Goal: Task Accomplishment & Management: Use online tool/utility

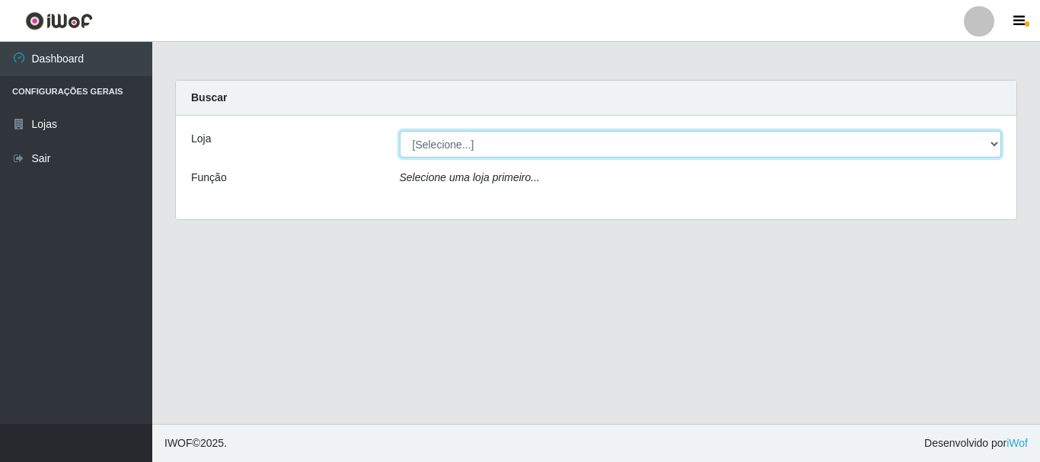
drag, startPoint x: 476, startPoint y: 145, endPoint x: 477, endPoint y: 156, distance: 11.4
click at [476, 145] on select "[Selecione...] [GEOGRAPHIC_DATA] [GEOGRAPHIC_DATA]" at bounding box center [701, 144] width 602 height 27
select select "64"
click at [400, 131] on select "[Selecione...] [GEOGRAPHIC_DATA] [GEOGRAPHIC_DATA]" at bounding box center [701, 144] width 602 height 27
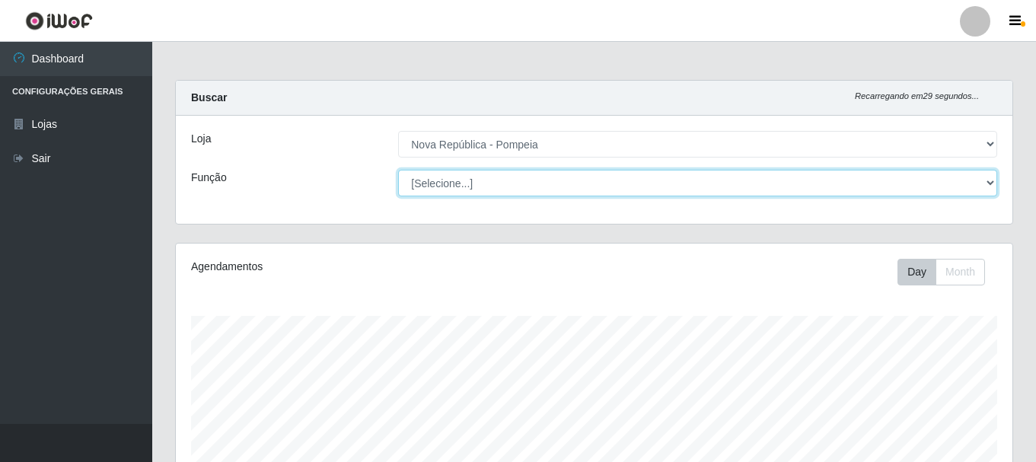
click at [503, 181] on select "[Selecione...] Balconista Operador de Caixa Recepcionista Repositor" at bounding box center [697, 183] width 599 height 27
select select "22"
click at [398, 170] on select "[Selecione...] Balconista Operador de Caixa Recepcionista Repositor" at bounding box center [697, 183] width 599 height 27
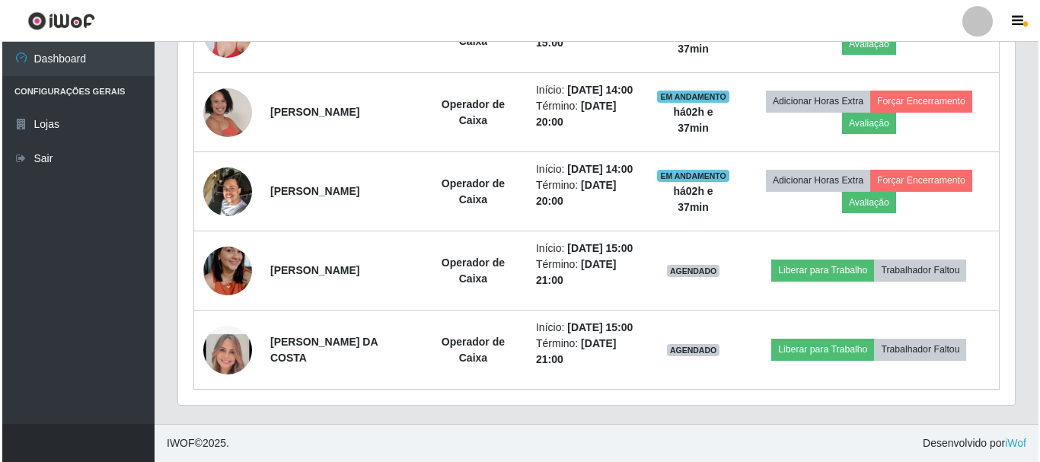
scroll to position [754, 0]
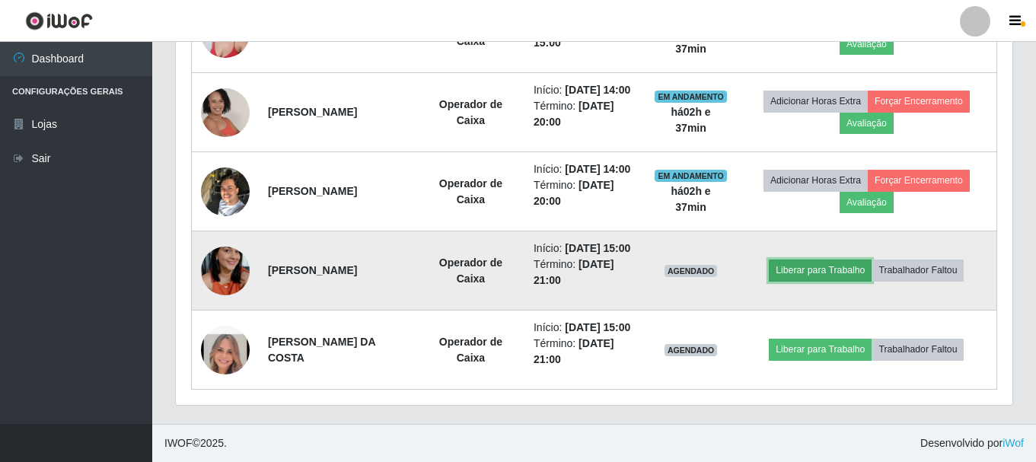
click at [822, 260] on button "Liberar para Trabalho" at bounding box center [820, 270] width 103 height 21
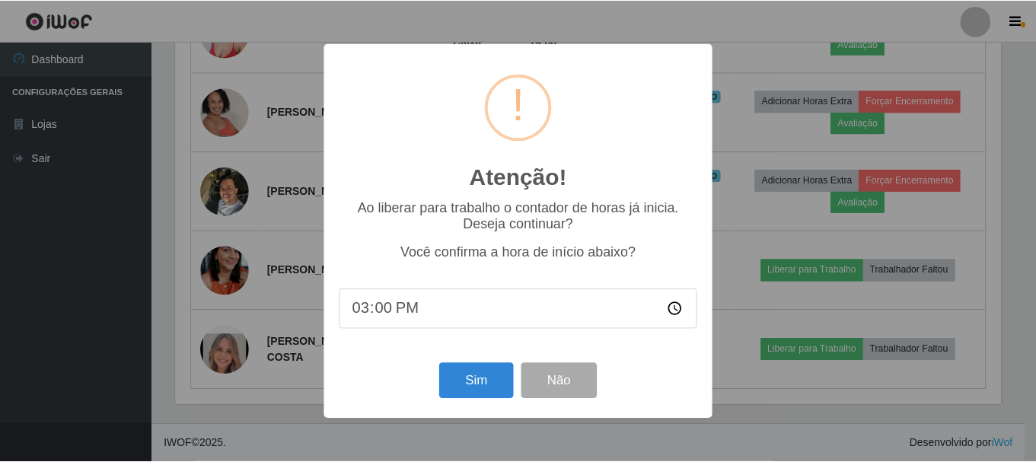
scroll to position [316, 829]
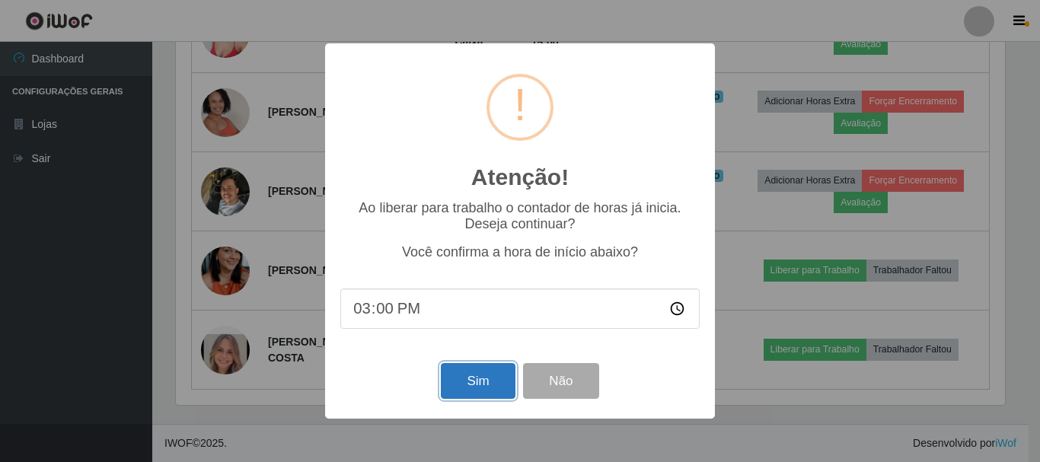
click at [470, 383] on button "Sim" at bounding box center [478, 381] width 74 height 36
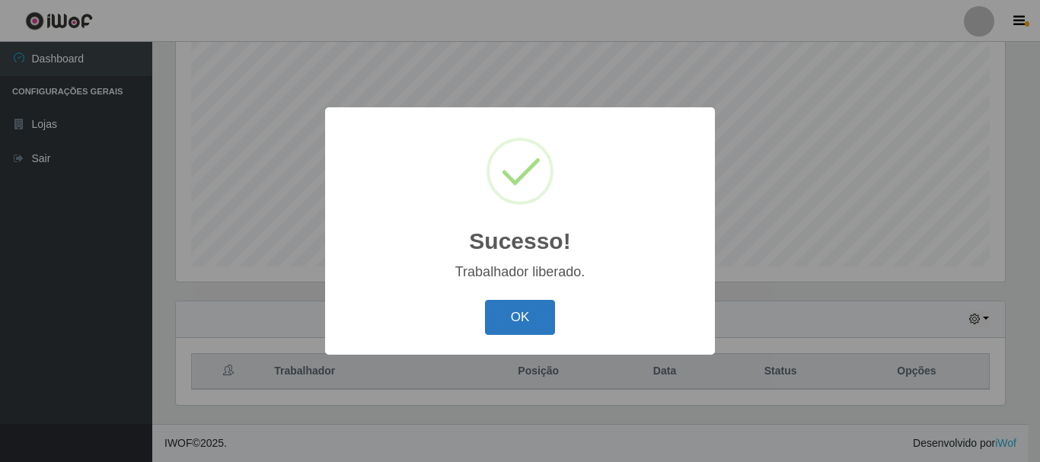
click at [503, 318] on button "OK" at bounding box center [520, 318] width 71 height 36
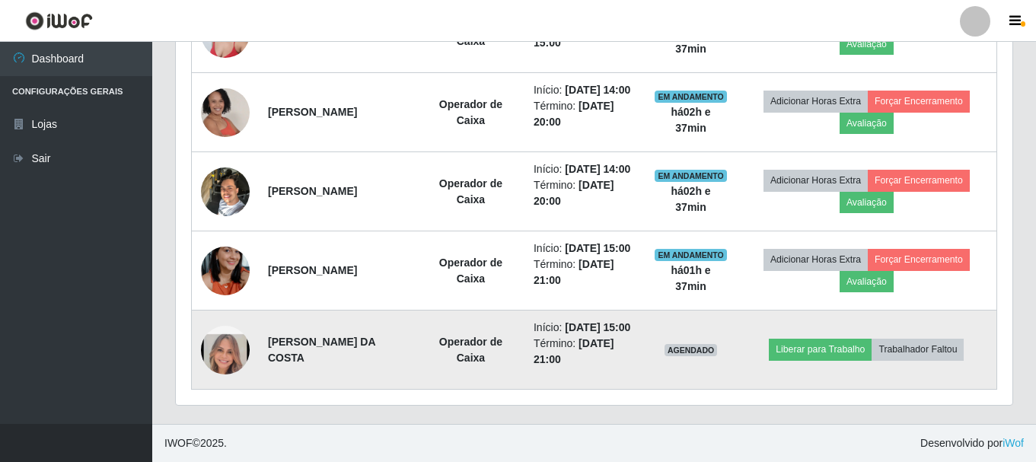
scroll to position [754, 0]
click at [801, 343] on button "Liberar para Trabalho" at bounding box center [820, 349] width 103 height 21
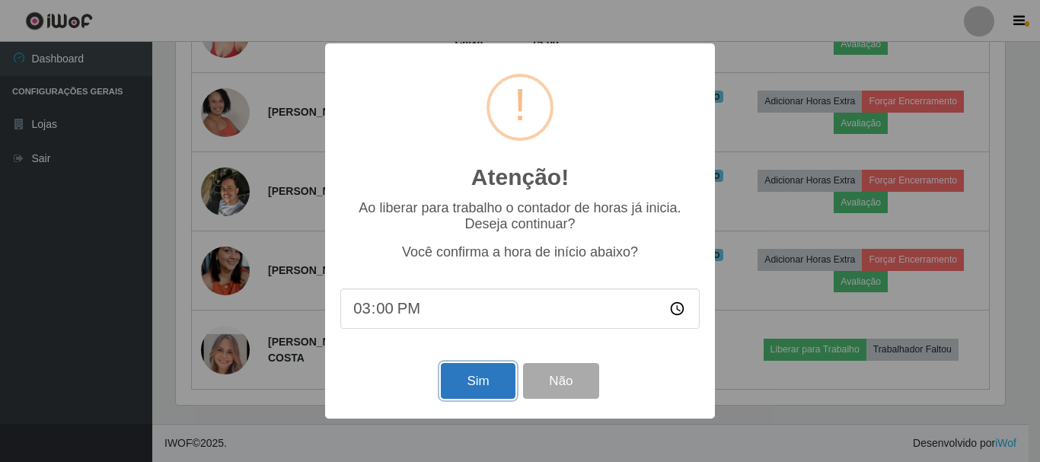
click at [492, 378] on button "Sim" at bounding box center [478, 381] width 74 height 36
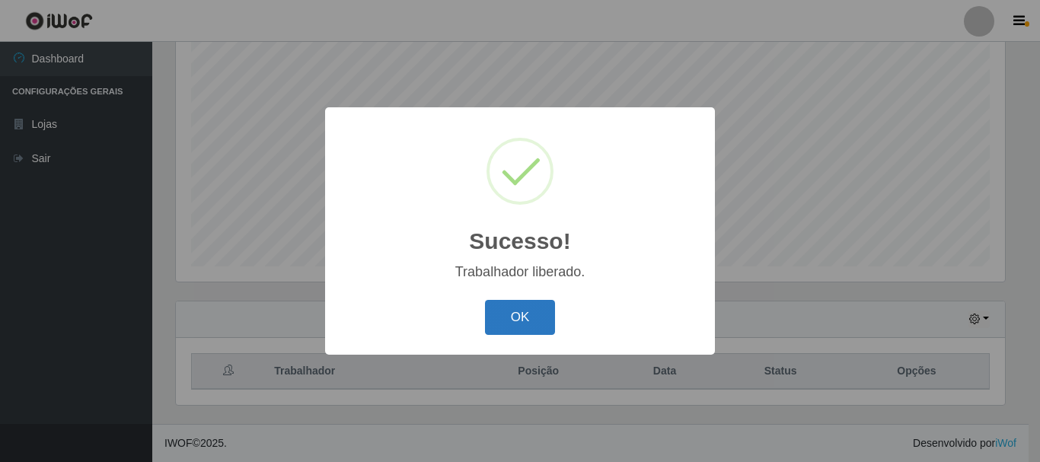
click at [508, 326] on button "OK" at bounding box center [520, 318] width 71 height 36
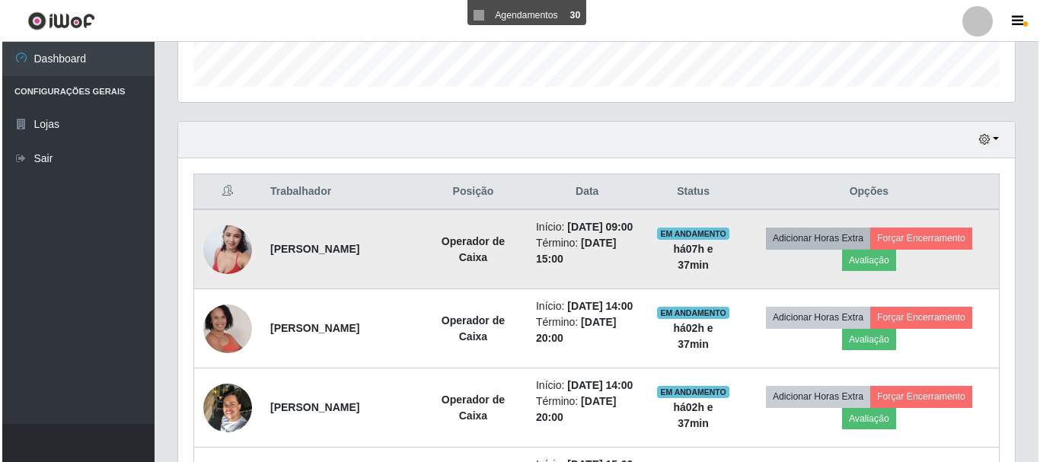
scroll to position [583, 0]
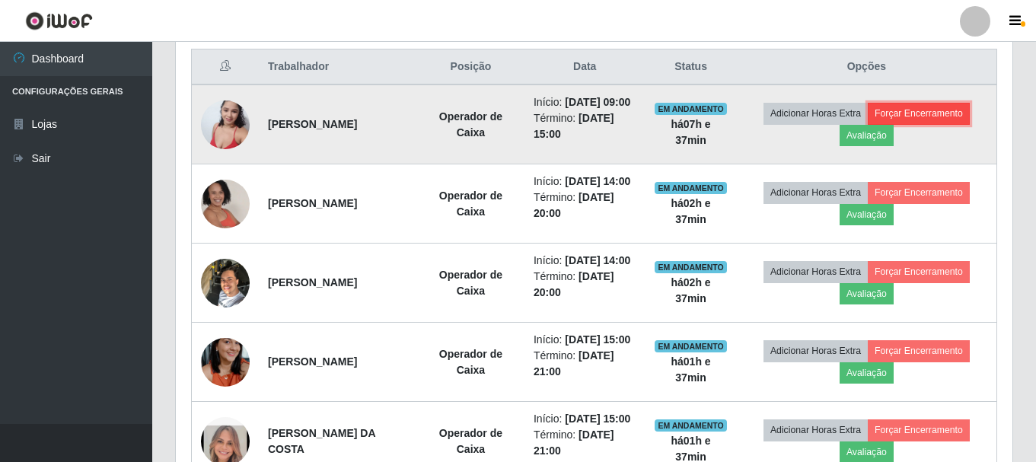
click at [928, 119] on button "Forçar Encerramento" at bounding box center [919, 113] width 102 height 21
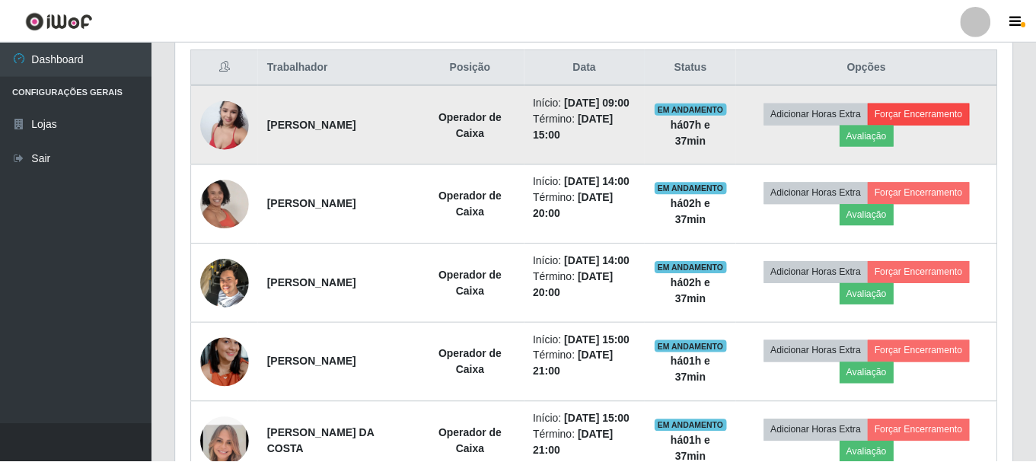
scroll to position [316, 829]
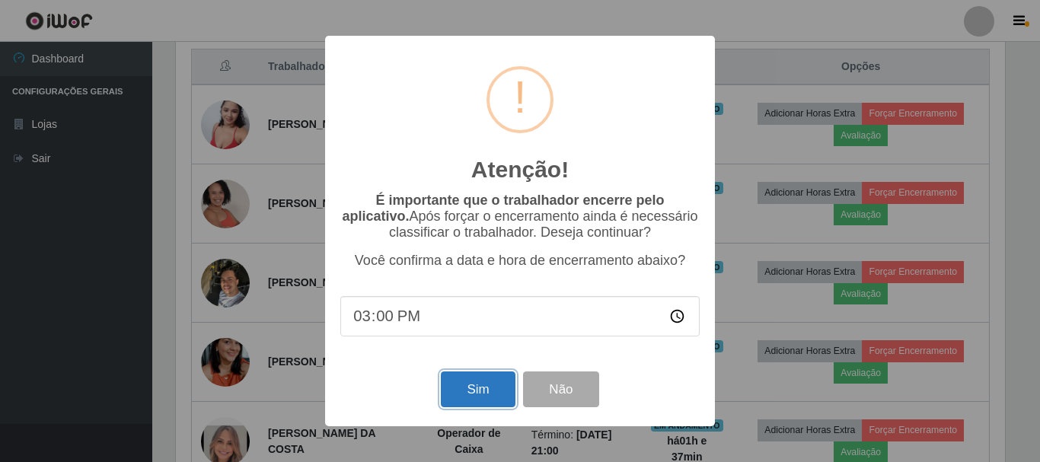
click at [474, 390] on button "Sim" at bounding box center [478, 390] width 74 height 36
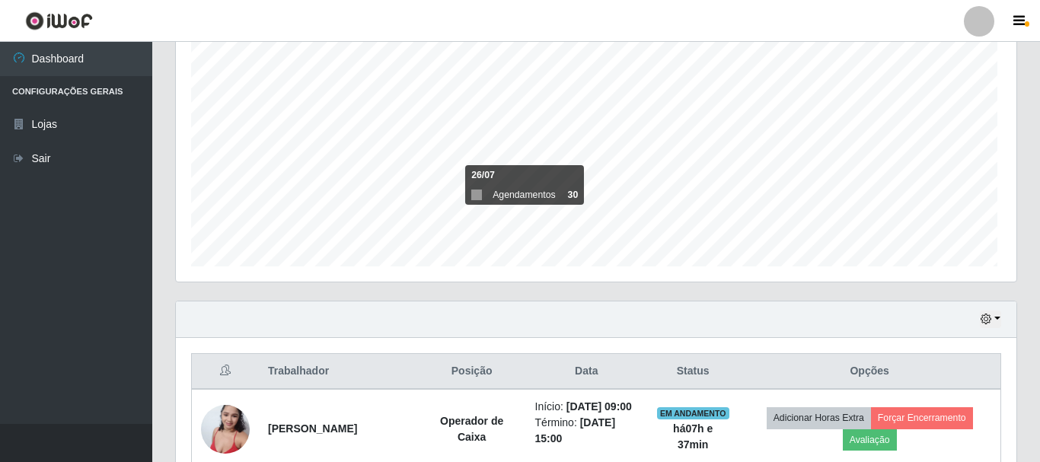
scroll to position [0, 0]
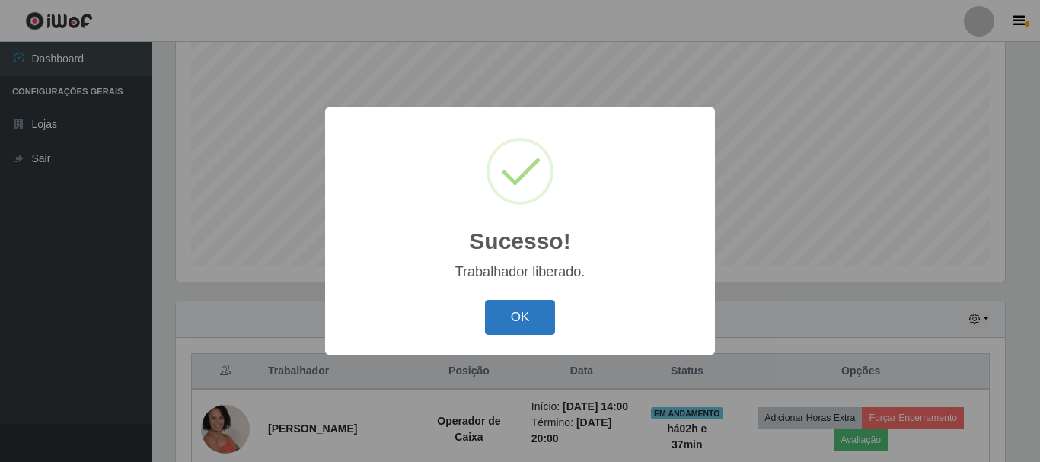
click at [530, 313] on button "OK" at bounding box center [520, 318] width 71 height 36
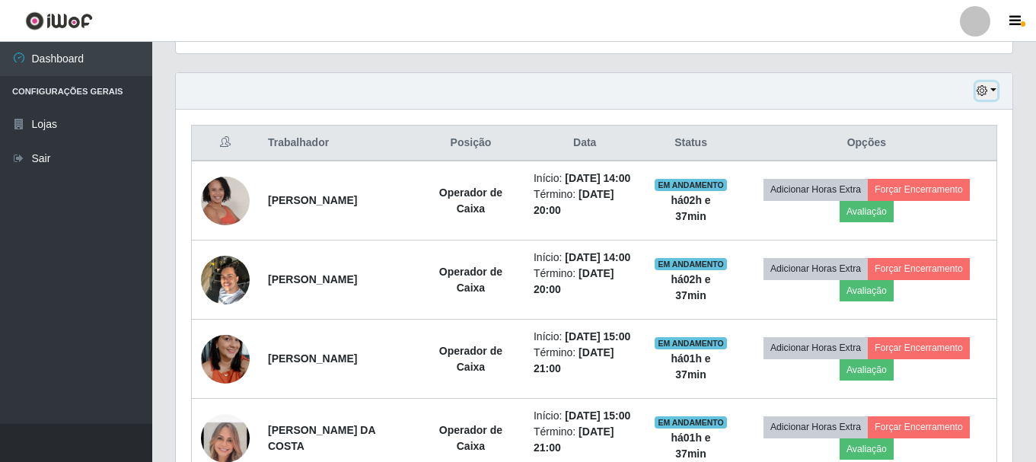
click at [992, 90] on button "button" at bounding box center [986, 91] width 21 height 18
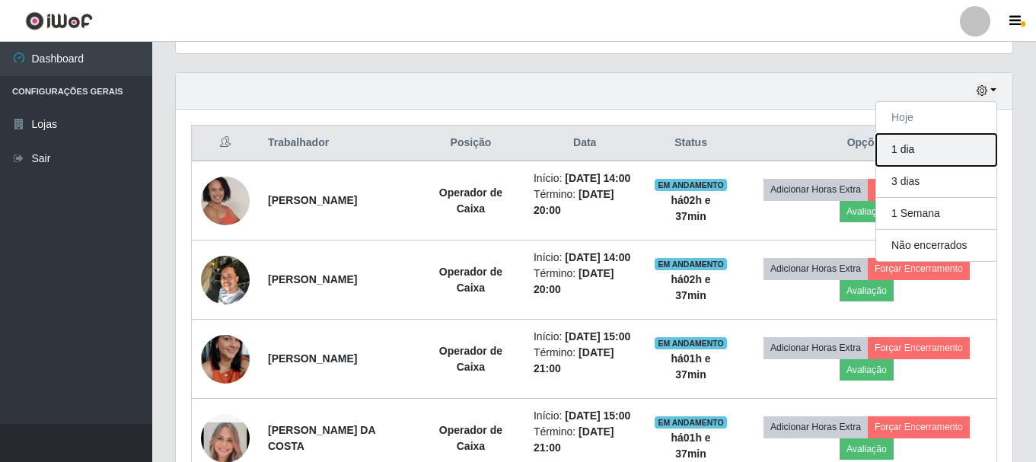
click at [937, 146] on button "1 dia" at bounding box center [937, 150] width 120 height 32
